Goal: Information Seeking & Learning: Learn about a topic

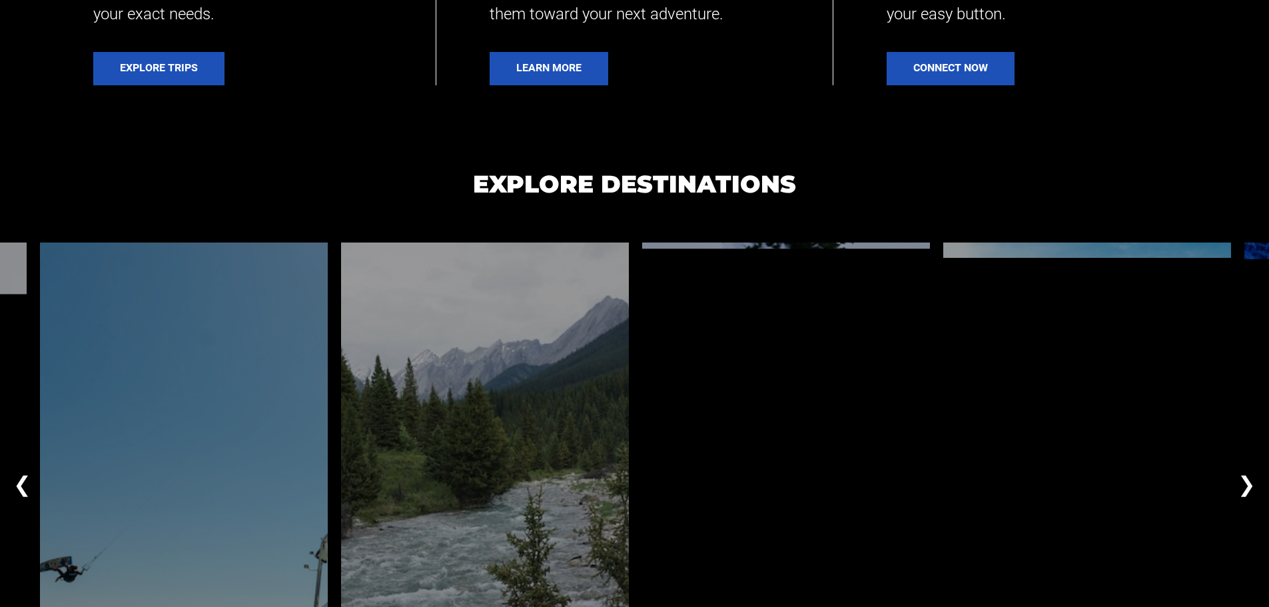
scroll to position [866, 0]
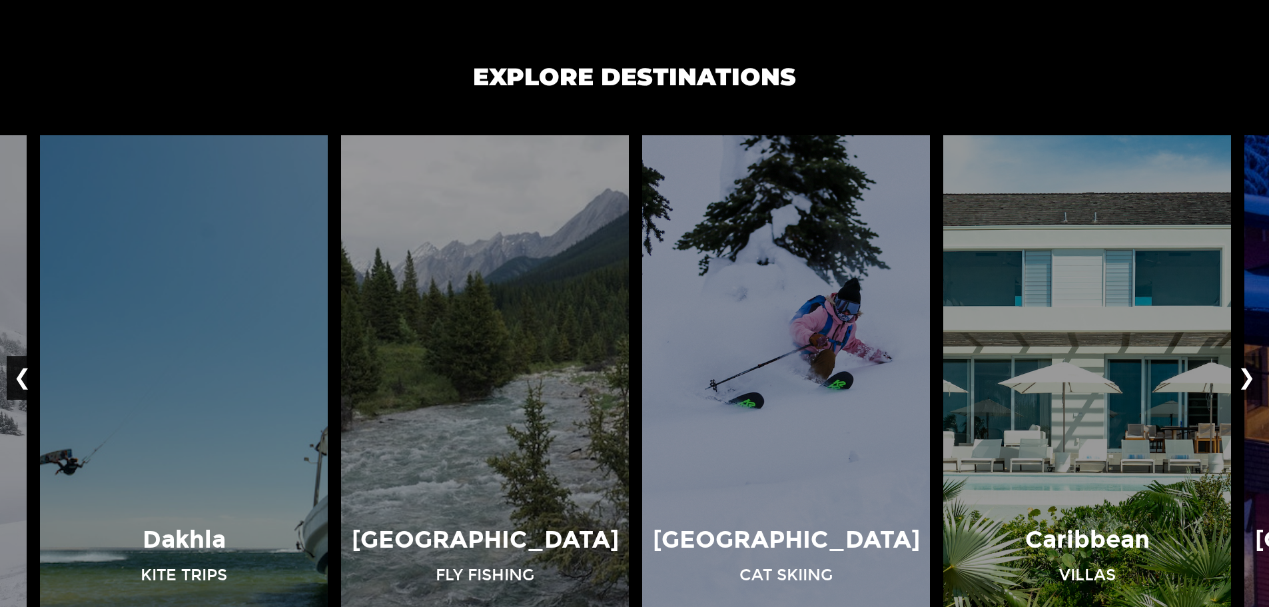
click at [26, 374] on button "❮" at bounding box center [22, 378] width 31 height 44
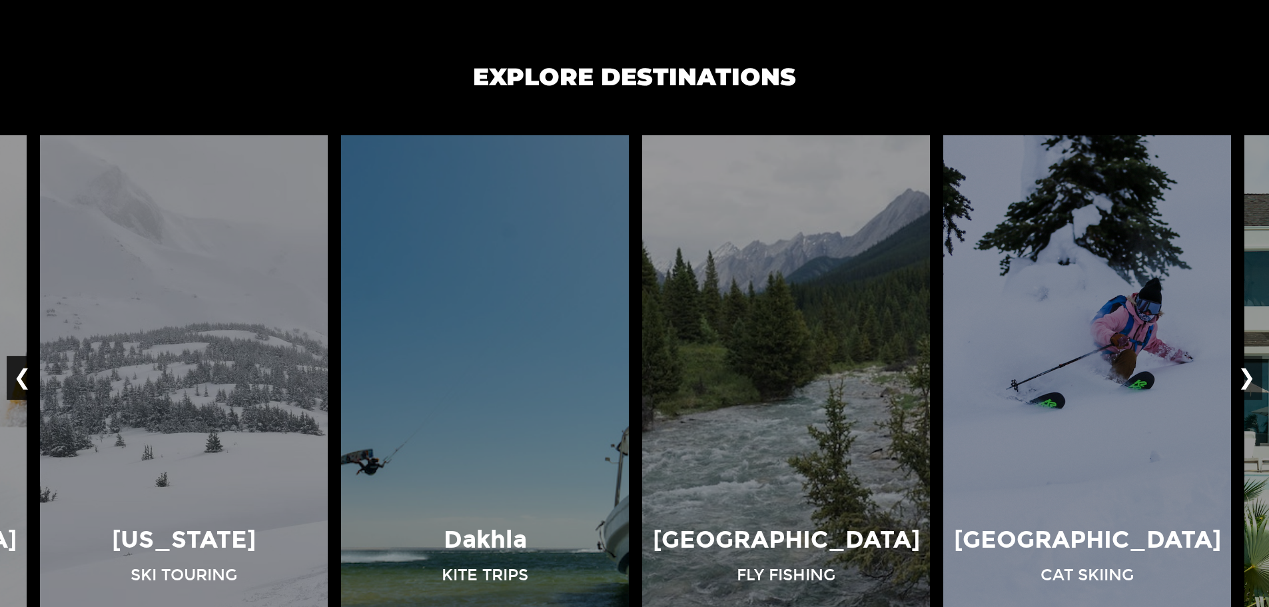
click at [26, 374] on button "❮" at bounding box center [22, 378] width 31 height 44
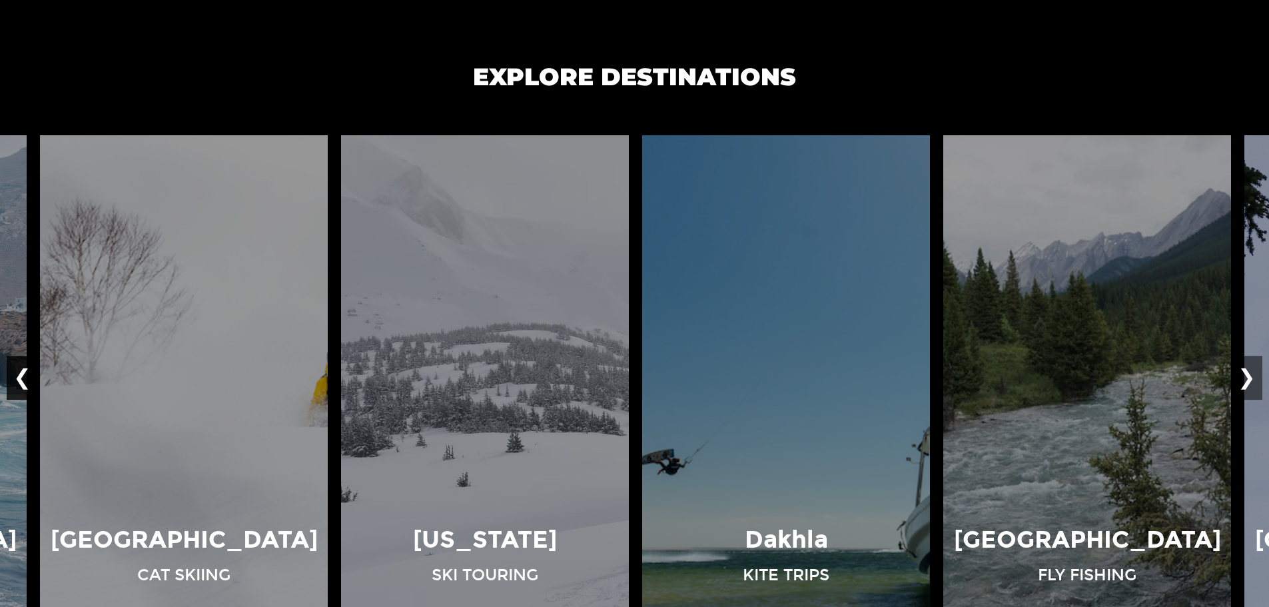
click at [26, 374] on button "❮" at bounding box center [22, 378] width 31 height 44
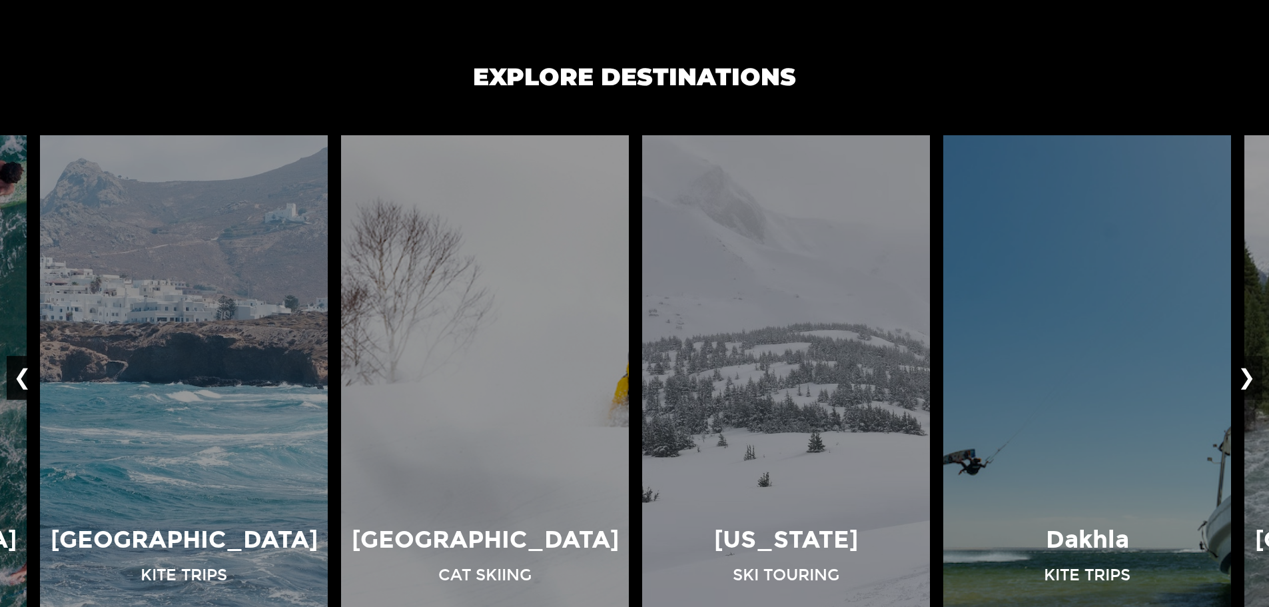
click at [26, 374] on button "❮" at bounding box center [22, 378] width 31 height 44
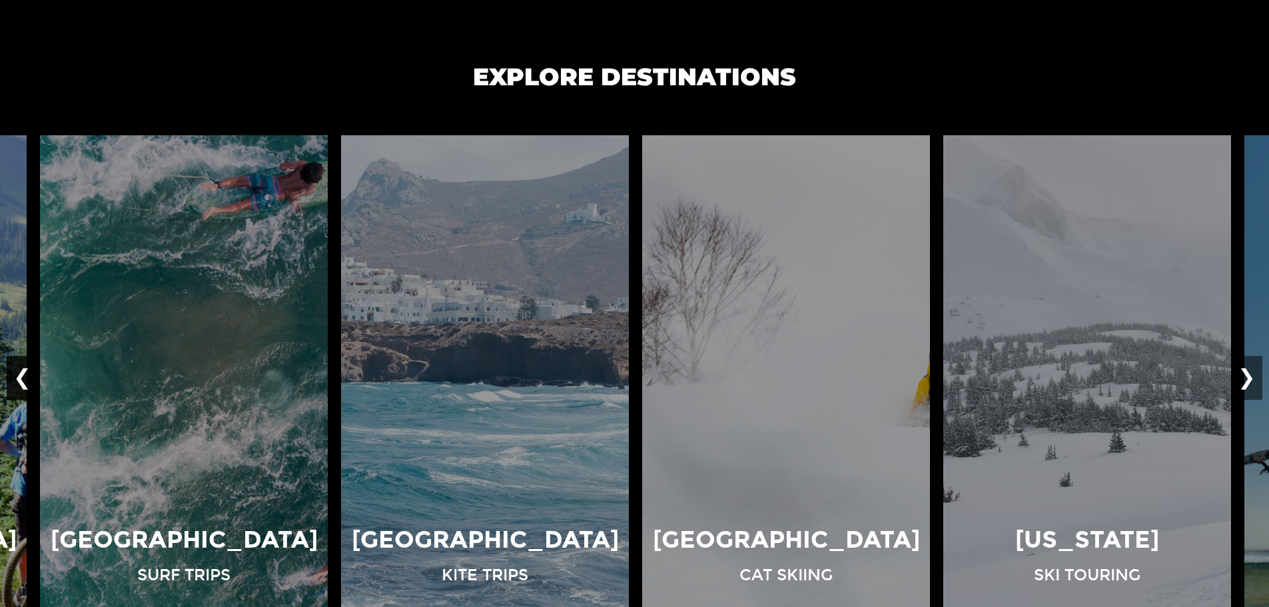
click at [26, 374] on button "❮" at bounding box center [22, 378] width 31 height 44
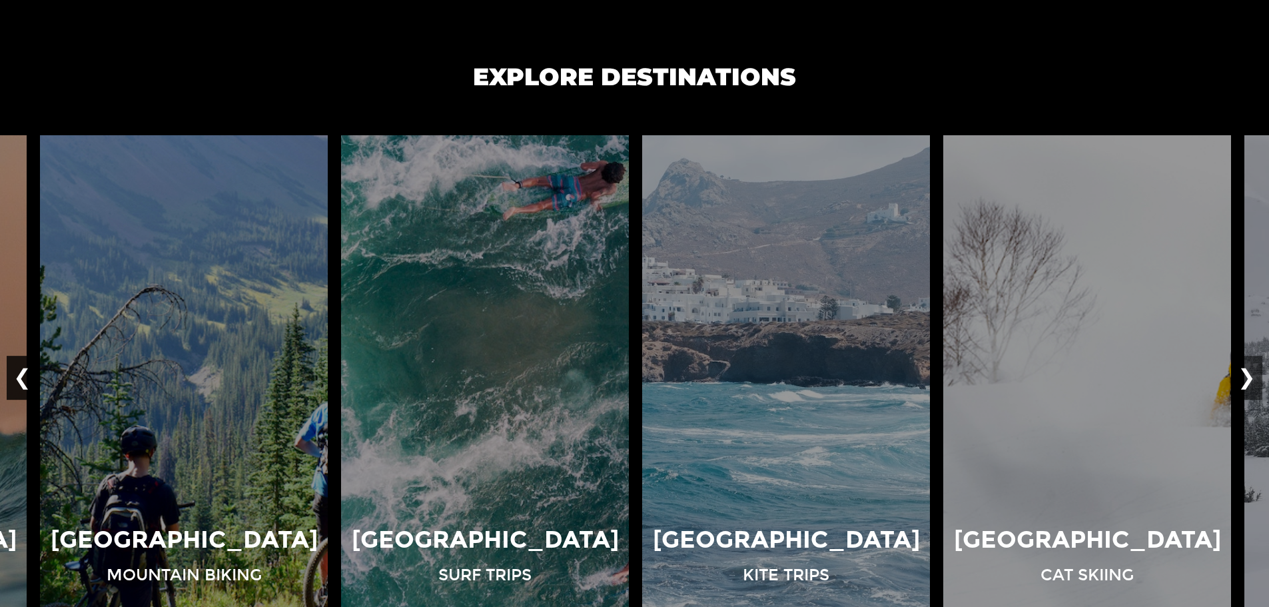
click at [26, 374] on button "❮" at bounding box center [22, 378] width 31 height 44
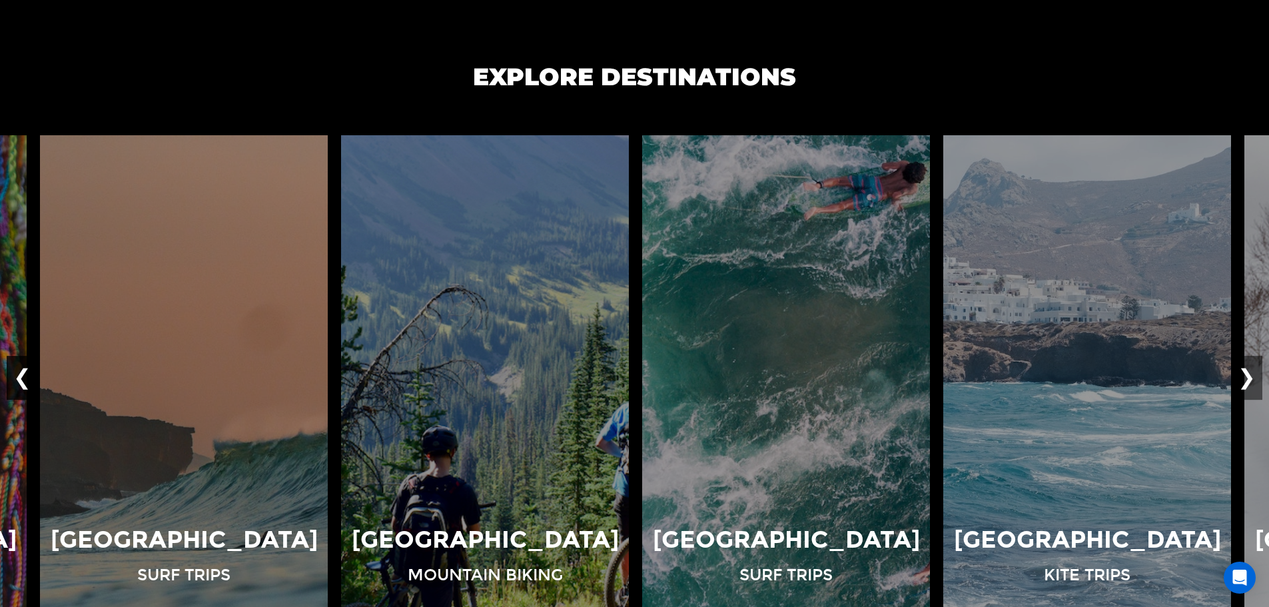
click at [26, 374] on button "❮" at bounding box center [22, 378] width 31 height 44
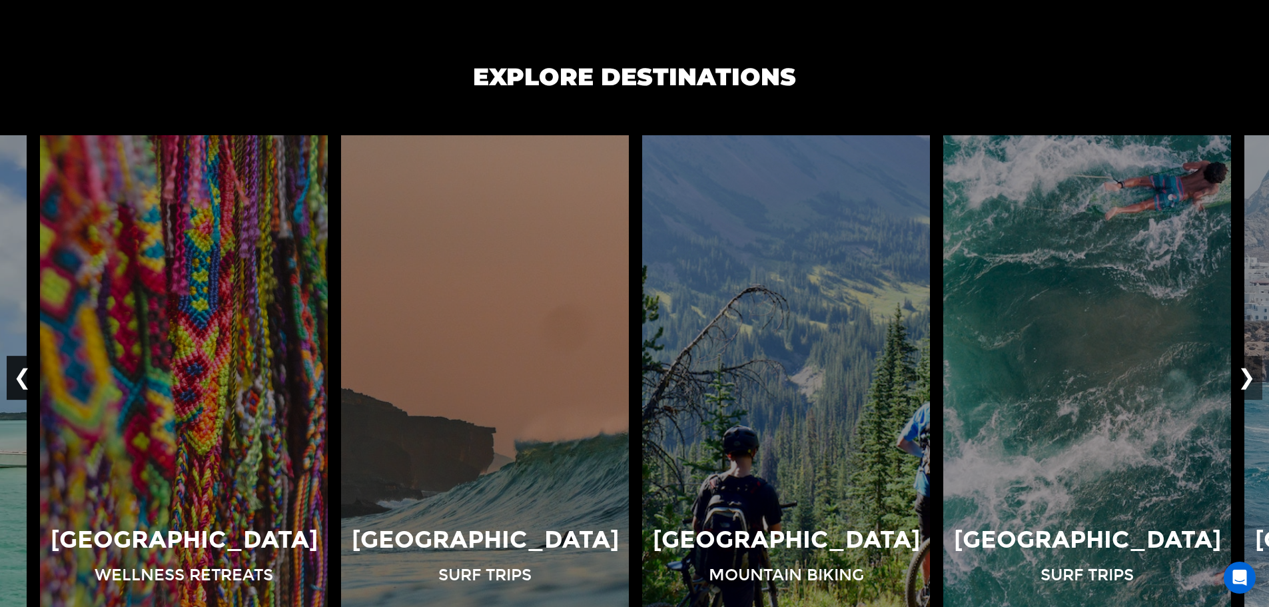
click at [26, 374] on button "❮" at bounding box center [22, 378] width 31 height 44
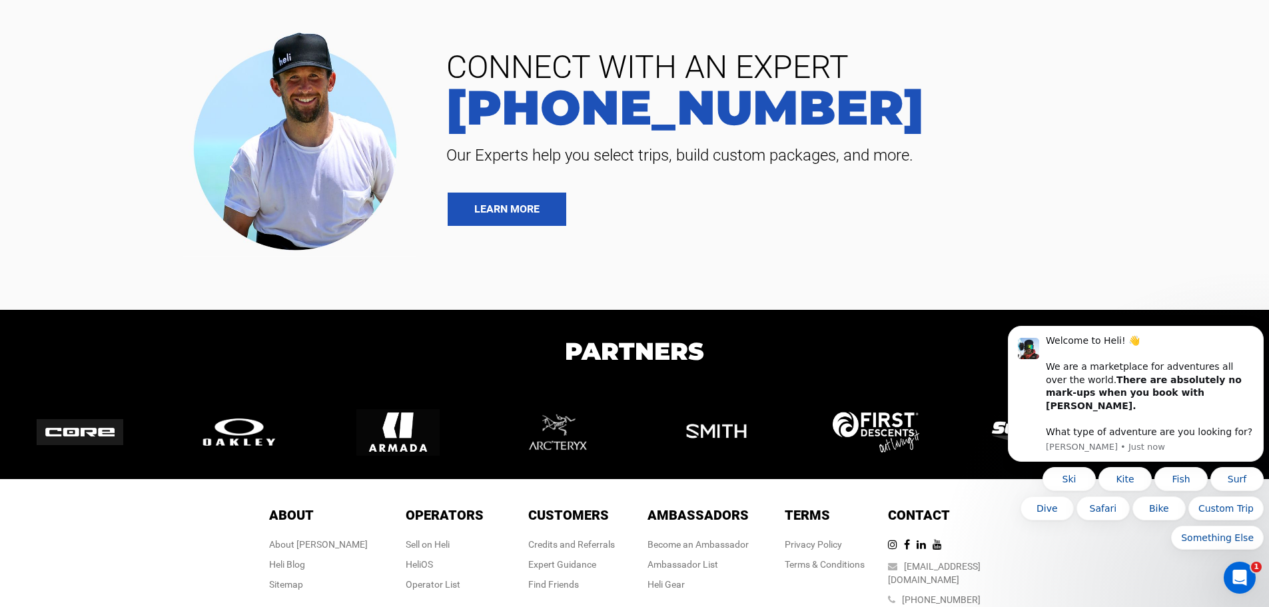
scroll to position [0, 0]
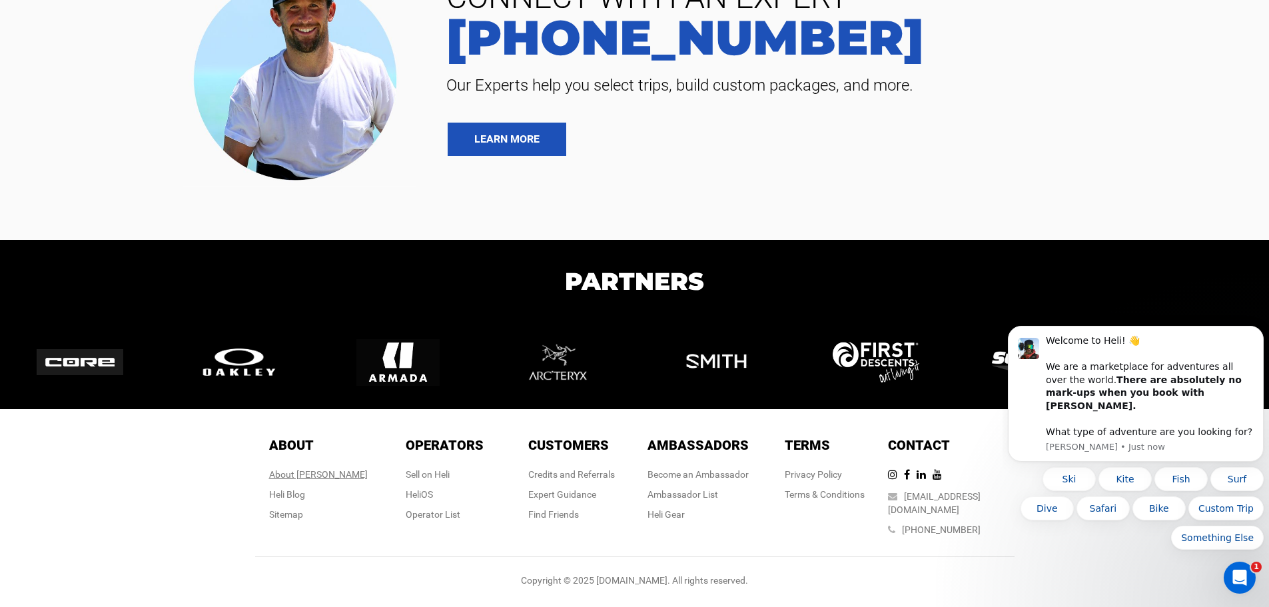
click at [323, 481] on div "About [PERSON_NAME]" at bounding box center [318, 473] width 99 height 13
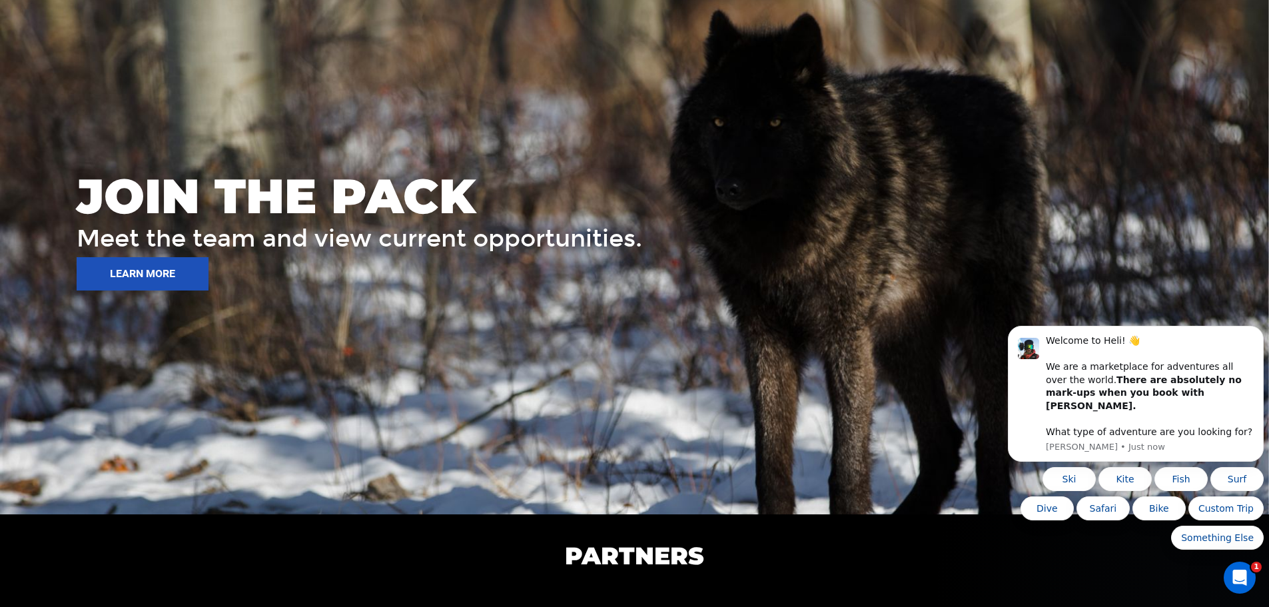
scroll to position [1931, 0]
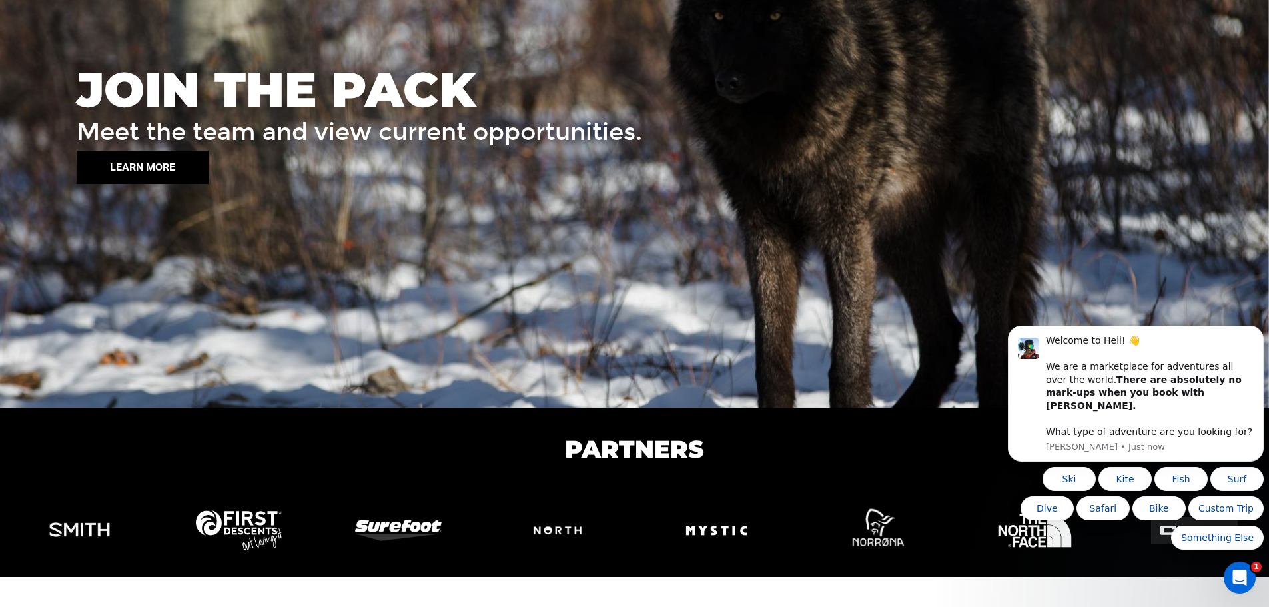
click at [184, 164] on button "LEARN MORE" at bounding box center [143, 166] width 132 height 33
